Goal: Task Accomplishment & Management: Manage account settings

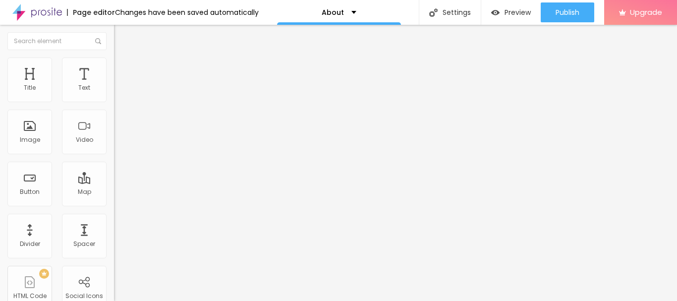
click at [114, 85] on span "Change image" at bounding box center [140, 81] width 53 height 8
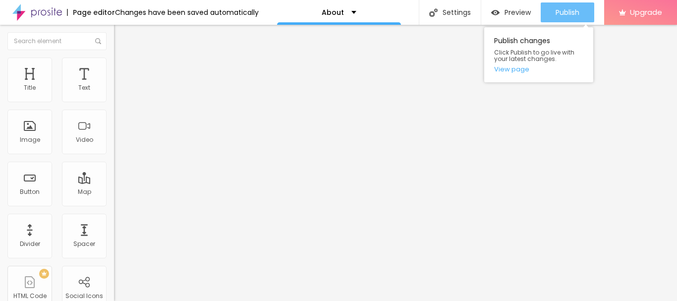
click at [568, 11] on span "Publish" at bounding box center [568, 12] width 24 height 8
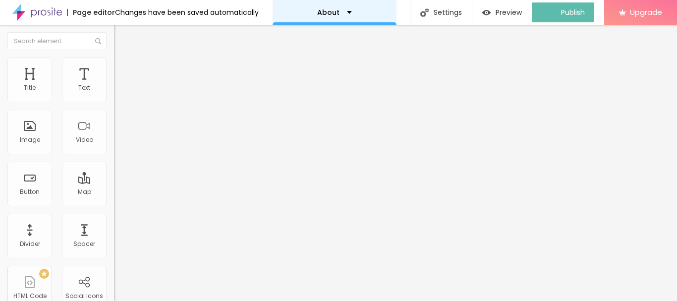
click at [343, 13] on div "About" at bounding box center [334, 12] width 35 height 7
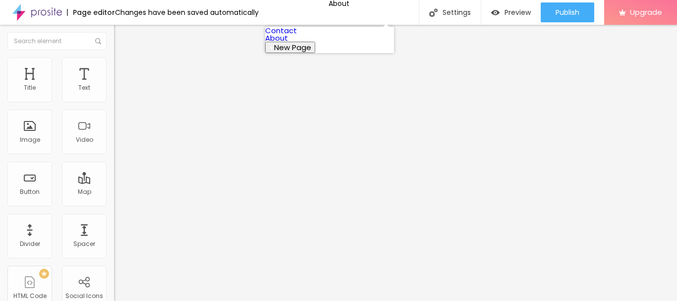
click at [288, 43] on link "About" at bounding box center [276, 38] width 23 height 10
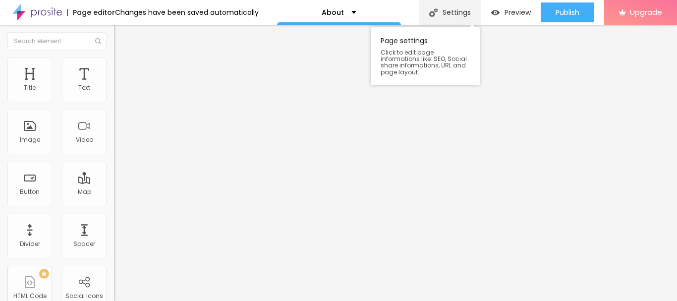
click at [443, 12] on div "Settings" at bounding box center [450, 12] width 62 height 25
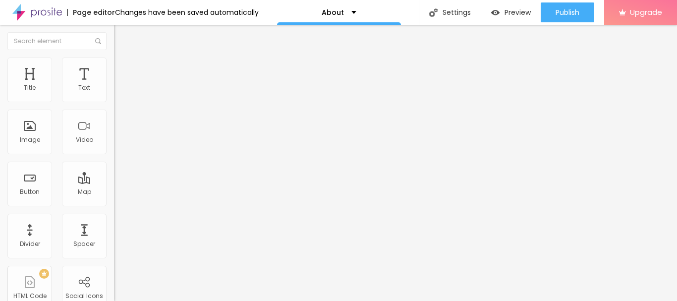
drag, startPoint x: 384, startPoint y: 194, endPoint x: 142, endPoint y: 180, distance: 241.8
paste input "Hoabl Nagpur Marina,"
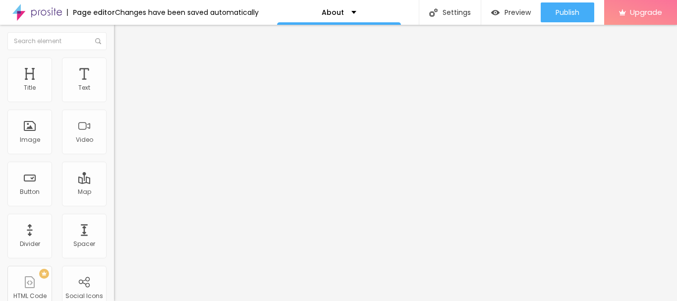
type input "Hoabl Nagpur Marina, Plots in Nagpur, Price Rera"
drag, startPoint x: 384, startPoint y: 193, endPoint x: 315, endPoint y: 236, distance: 81.3
paste textarea "Hoabl Marina Nagpur introduces a new era of plotted living in the heart of Cent…"
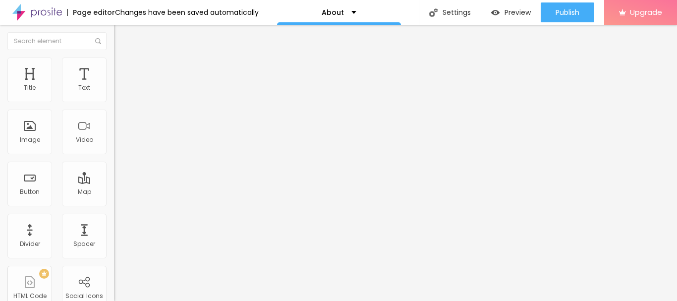
type textarea "Hoabl Marina Nagpur introduces a new era of plotted living in the heart of Cent…"
paste textarea "[GEOGRAPHIC_DATA], [PERSON_NAME][GEOGRAPHIC_DATA] [GEOGRAPHIC_DATA] [GEOGRAPHIC…"
type textarea "[GEOGRAPHIC_DATA], [PERSON_NAME][GEOGRAPHIC_DATA] [GEOGRAPHIC_DATA] [GEOGRAPHIC…"
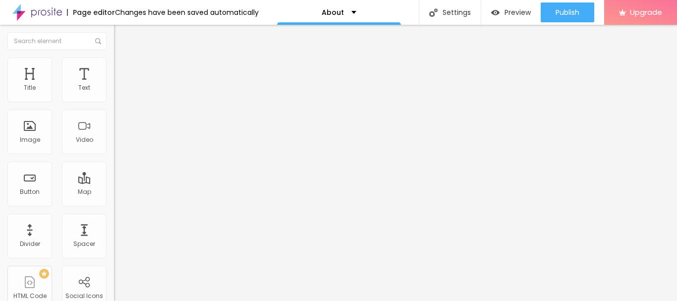
drag, startPoint x: 447, startPoint y: 96, endPoint x: 229, endPoint y: 100, distance: 218.1
drag, startPoint x: 393, startPoint y: 168, endPoint x: 196, endPoint y: 206, distance: 200.5
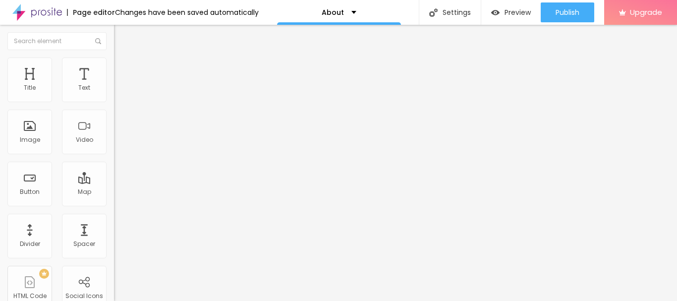
paste input "Hoabl Nagpur Marina, Plots in Nagpur, Price Rer"
type input "Hoabl Nagpur Marina, Plots in Nagpur, Price Rera"
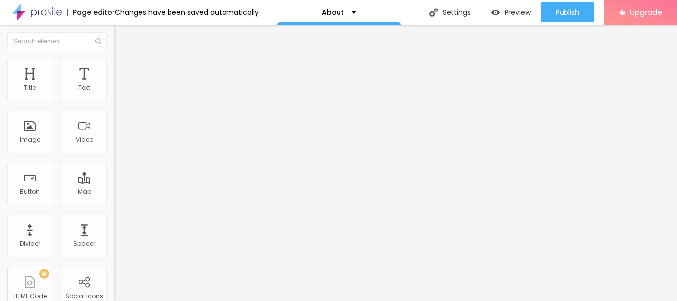
drag, startPoint x: 249, startPoint y: 150, endPoint x: 440, endPoint y: 186, distance: 194.7
drag, startPoint x: 399, startPoint y: 206, endPoint x: 136, endPoint y: 182, distance: 264.3
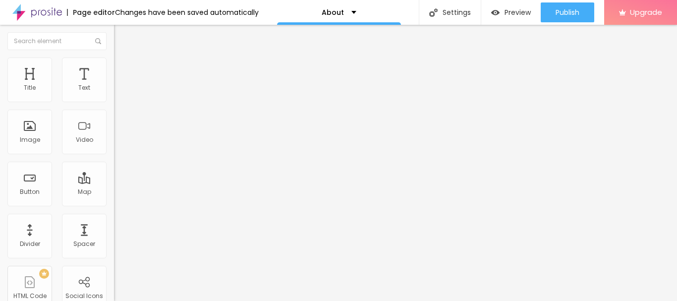
paste textarea "Hoabl Marina Nagpur introduces a new era of plotted living in the heart of Cent…"
type textarea "Hoabl Marina Nagpur introduces a new era of plotted living in the heart of Cent…"
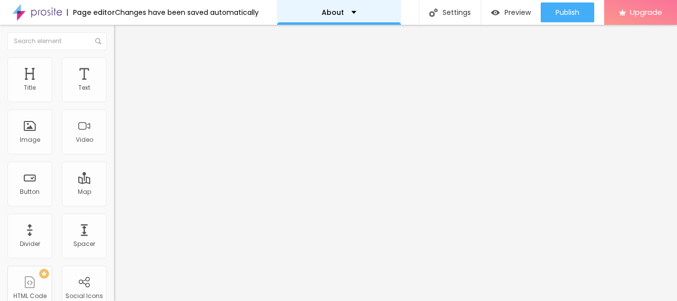
click at [352, 14] on div "About" at bounding box center [339, 12] width 124 height 25
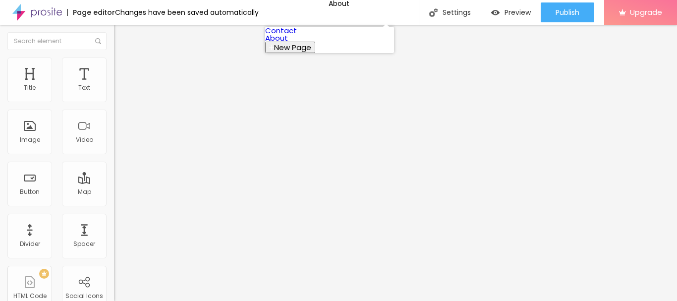
click at [296, 34] on link "Contact" at bounding box center [281, 30] width 32 height 10
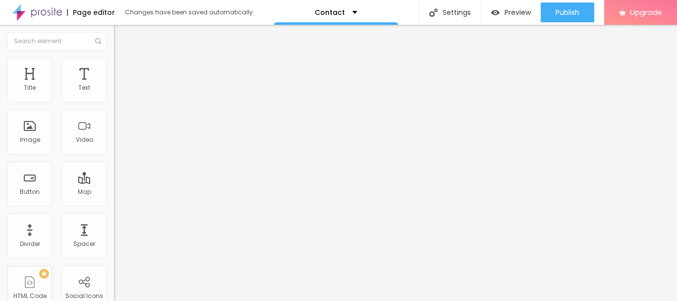
scroll to position [0, 0]
drag, startPoint x: 66, startPoint y: 115, endPoint x: 0, endPoint y: 118, distance: 66.5
click at [114, 118] on div "Address [GEOGRAPHIC_DATA] Align 15 Zoom" at bounding box center [171, 176] width 114 height 198
paste input "bhinandan Lodha Plots [GEOGRAPHIC_DATA]"
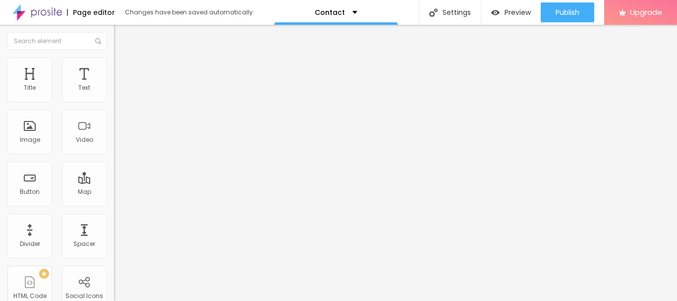
scroll to position [0, 7]
type input "[PERSON_NAME] Plots [GEOGRAPHIC_DATA]"
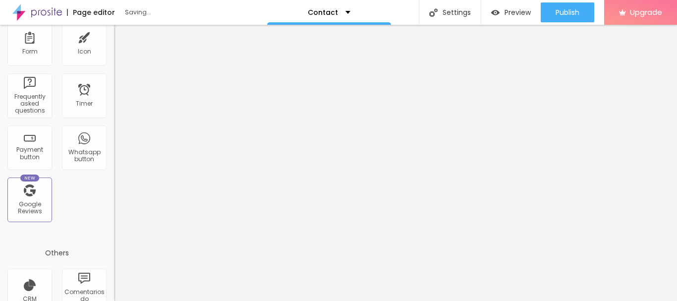
scroll to position [297, 0]
click at [73, 155] on div "Whatsapp button" at bounding box center [83, 155] width 39 height 14
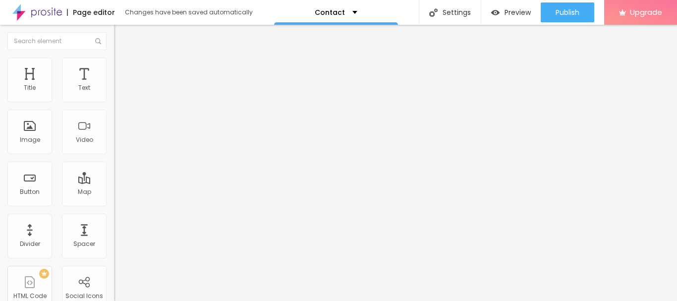
click at [114, 185] on img at bounding box center [171, 242] width 114 height 114
drag, startPoint x: 53, startPoint y: 137, endPoint x: 12, endPoint y: 132, distance: 40.9
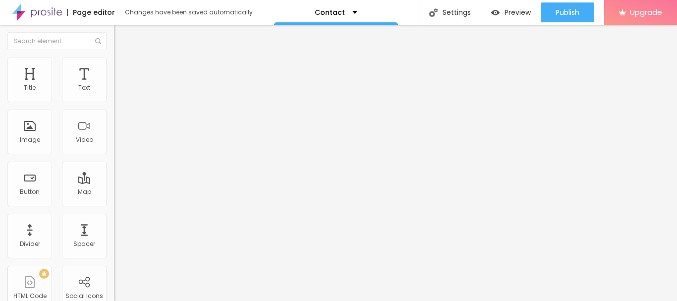
paste input "[PHONE_NUMBER]"
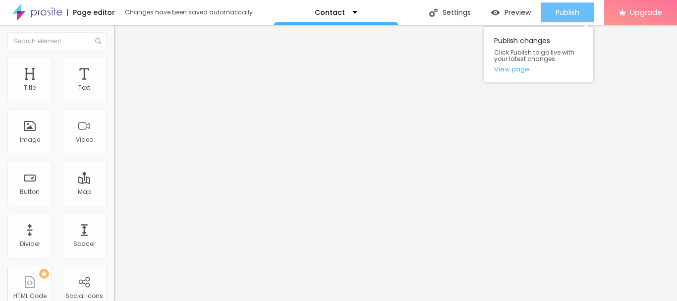
type input "WhatsApp [PHONE_NUMBER]"
click at [573, 15] on span "Publish" at bounding box center [568, 12] width 24 height 8
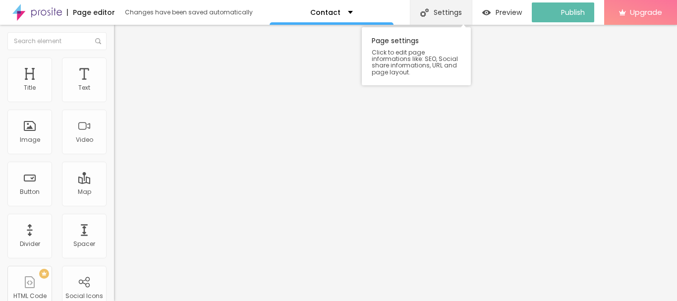
click at [440, 14] on div "Settings" at bounding box center [441, 12] width 62 height 25
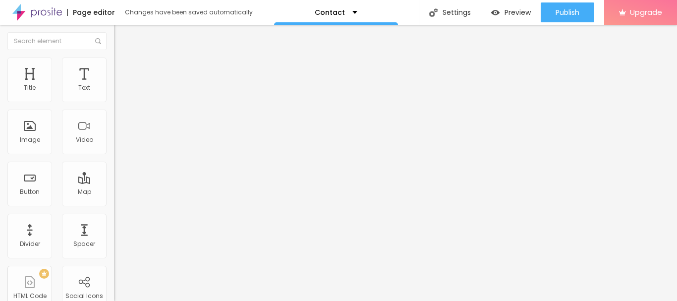
drag, startPoint x: 391, startPoint y: 197, endPoint x: 47, endPoint y: 215, distance: 344.9
paste input "text"
paste input "☎️9999444220,"
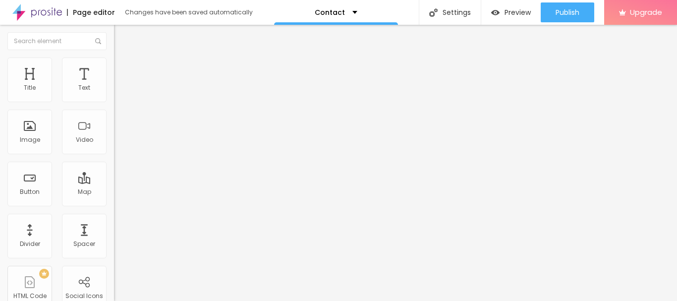
drag, startPoint x: 362, startPoint y: 117, endPoint x: 414, endPoint y: 120, distance: 52.1
drag, startPoint x: 333, startPoint y: 193, endPoint x: 374, endPoint y: 193, distance: 41.6
paste input "710933555"
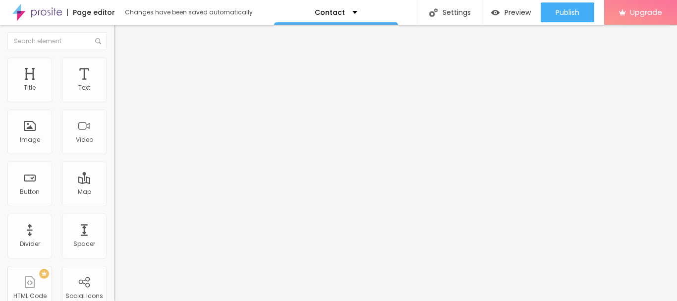
paste input "Premium Plots"
type input "[GEOGRAPHIC_DATA] ☎️9710933555, Premium Plots [GEOGRAPHIC_DATA]"
drag, startPoint x: 372, startPoint y: 145, endPoint x: 176, endPoint y: 166, distance: 196.4
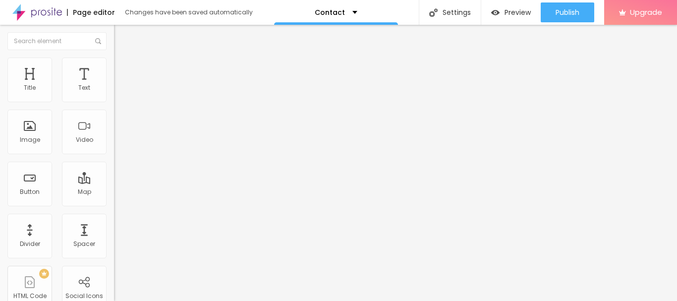
paste textarea "Discover premium plotted living at [GEOGRAPHIC_DATA], strategically located on …"
type textarea "Discover premium plotted living at [GEOGRAPHIC_DATA], strategically located on …"
paste textarea "[GEOGRAPHIC_DATA], [PERSON_NAME][GEOGRAPHIC_DATA] [GEOGRAPHIC_DATA] [GEOGRAPHIC…"
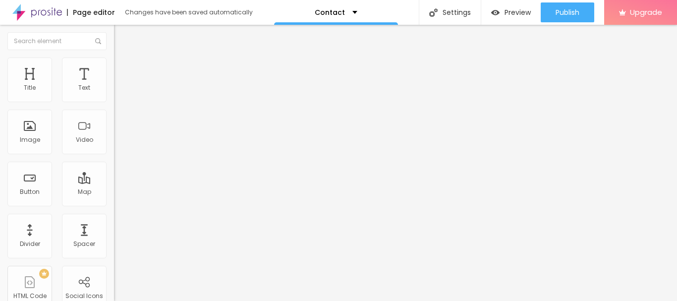
scroll to position [0, 0]
type textarea "[GEOGRAPHIC_DATA], [PERSON_NAME][GEOGRAPHIC_DATA] [GEOGRAPHIC_DATA] [GEOGRAPHIC…"
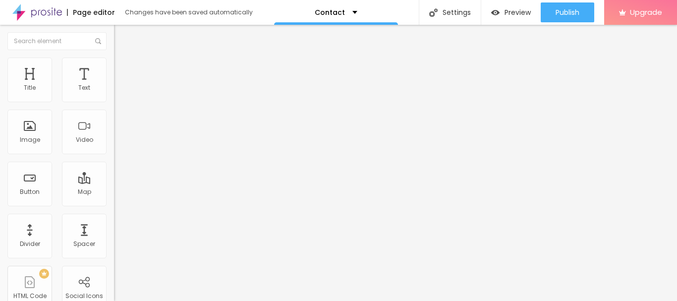
drag, startPoint x: 474, startPoint y: 201, endPoint x: 231, endPoint y: 204, distance: 242.9
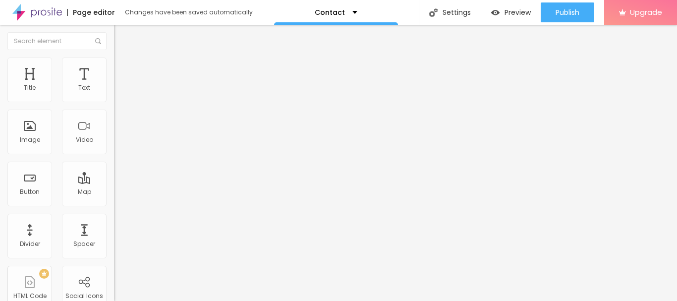
drag, startPoint x: 392, startPoint y: 156, endPoint x: 138, endPoint y: 143, distance: 253.6
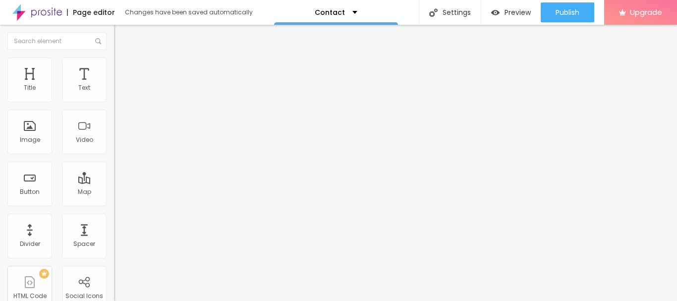
paste input "[GEOGRAPHIC_DATA] ☎️9710933555, Premium Plots [GEOGRAPHIC_DATA]"
type input "[GEOGRAPHIC_DATA] ☎️9710933555, Premium Plots [GEOGRAPHIC_DATA]"
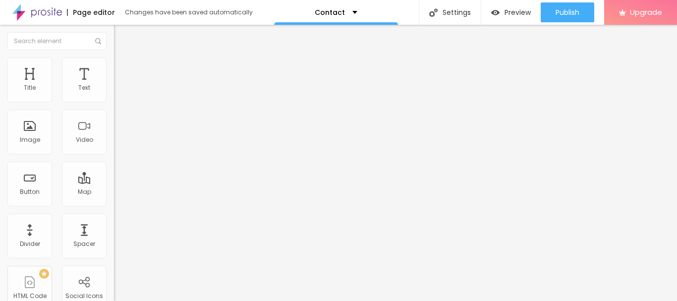
drag, startPoint x: 372, startPoint y: 198, endPoint x: 151, endPoint y: 211, distance: 220.9
paste textarea "Discover premium plotted living at [GEOGRAPHIC_DATA], strategically located on …"
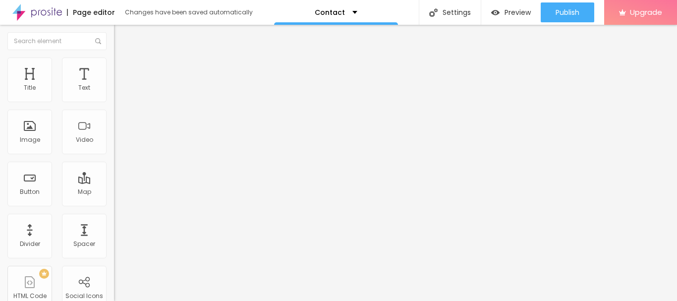
scroll to position [0, 0]
type textarea "Discover premium plotted living at [GEOGRAPHIC_DATA], strategically located on …"
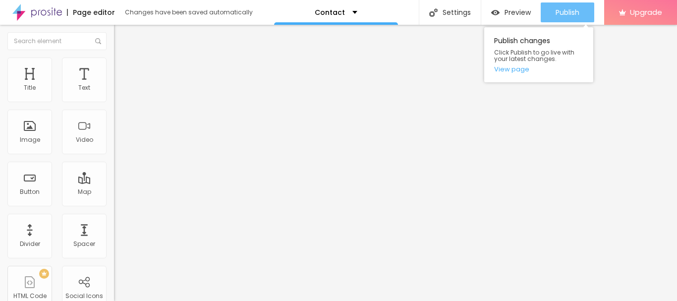
click at [552, 13] on button "Publish" at bounding box center [568, 12] width 54 height 20
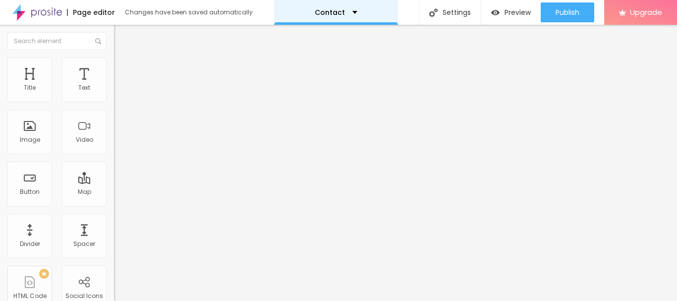
click at [351, 11] on div "Contact" at bounding box center [336, 12] width 43 height 7
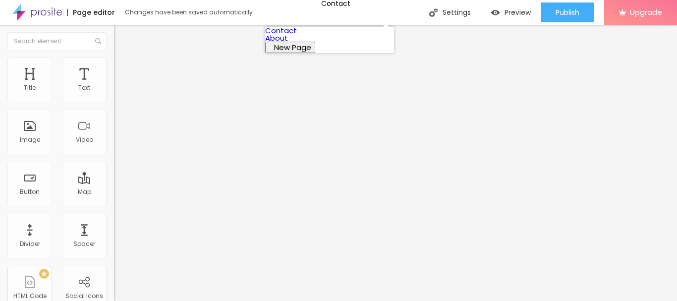
click at [286, 43] on link "About" at bounding box center [276, 38] width 23 height 10
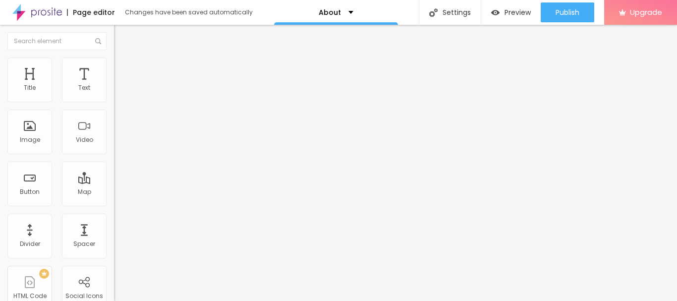
click at [114, 200] on div "Facebook" at bounding box center [171, 203] width 114 height 6
drag, startPoint x: 57, startPoint y: 165, endPoint x: 0, endPoint y: 165, distance: 57.0
paste input "www.facebook.com/hoablmarinanagpur/"
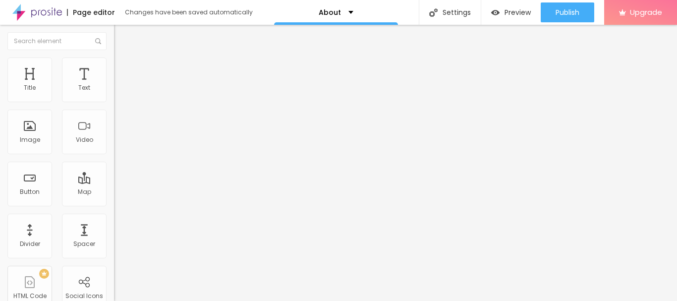
type input "https://www.facebook.com/hoablmarinanagpur/"
drag, startPoint x: 51, startPoint y: 181, endPoint x: 0, endPoint y: 181, distance: 51.1
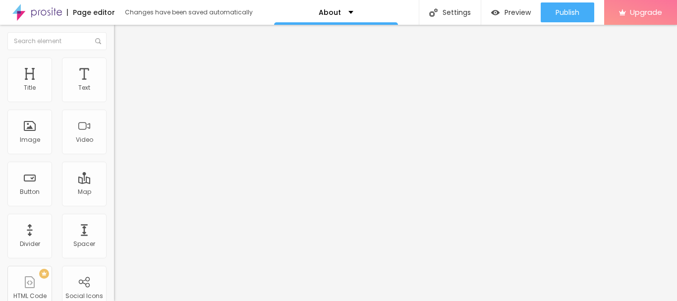
paste input "www.instagram.com/hoablmarinanagpur/"
type input "https://www.instagram.com/hoablmarinanagpur/"
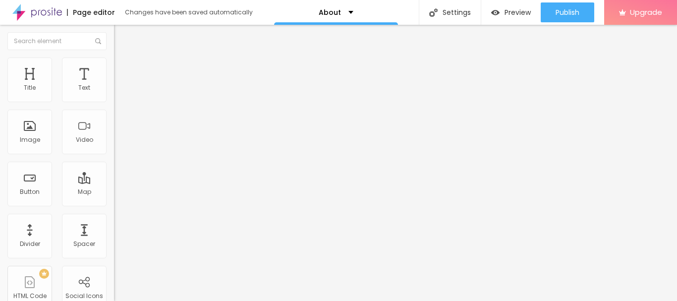
drag, startPoint x: 50, startPoint y: 202, endPoint x: 0, endPoint y: 208, distance: 50.4
paste input "x.com/Hoablplotnagpur"
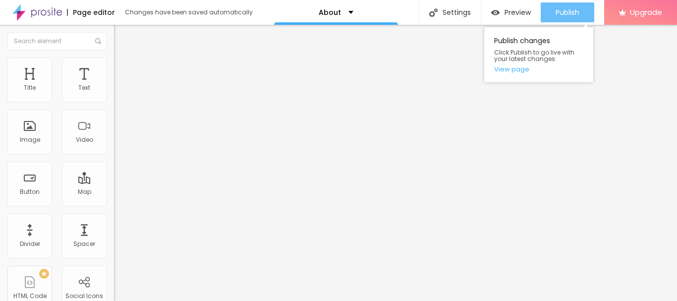
type input "https://x.com/Hoablplotnagpur"
click at [556, 8] on span "Publish" at bounding box center [568, 12] width 24 height 8
